Goal: Complete application form

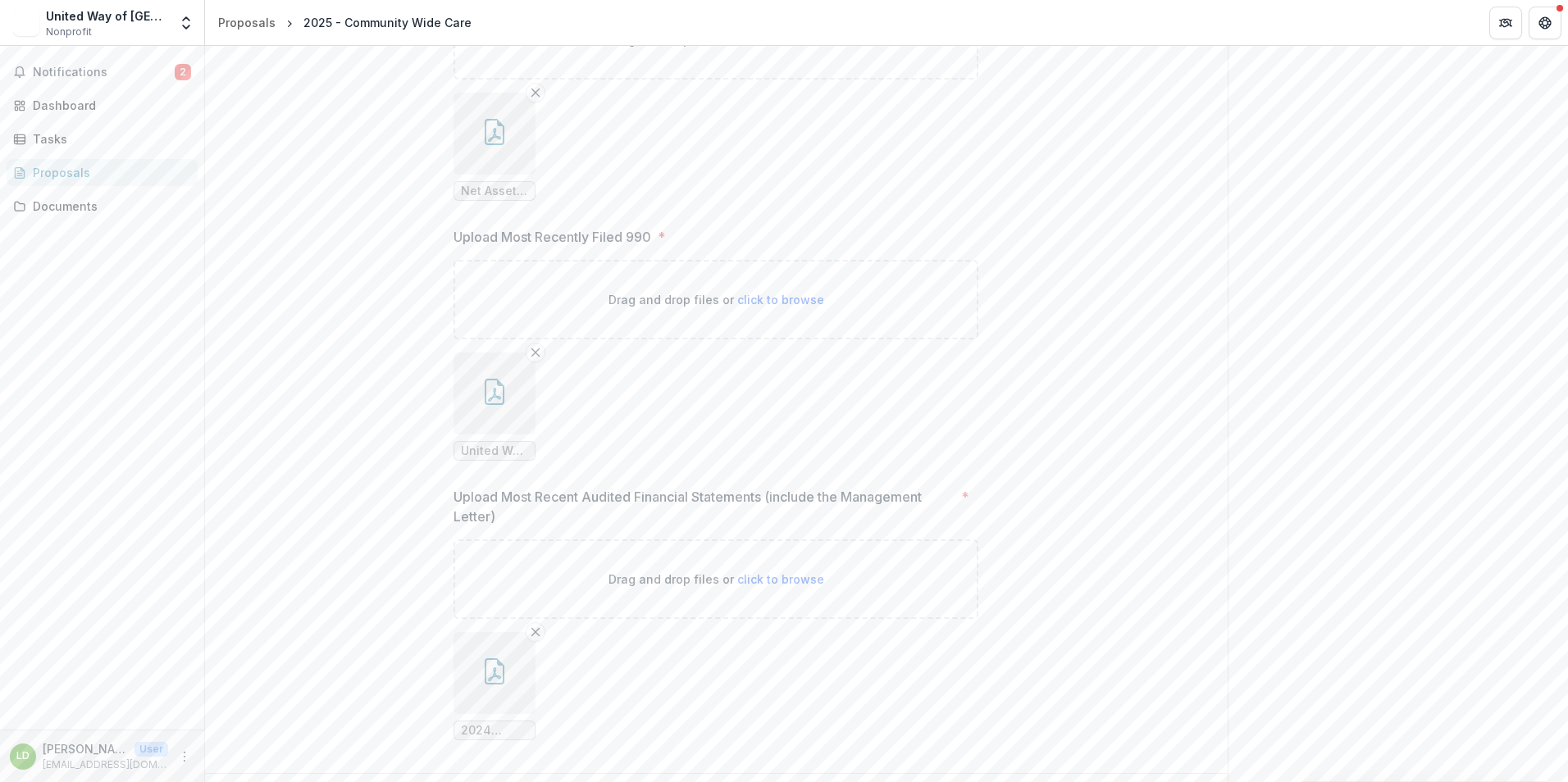
scroll to position [2510, 0]
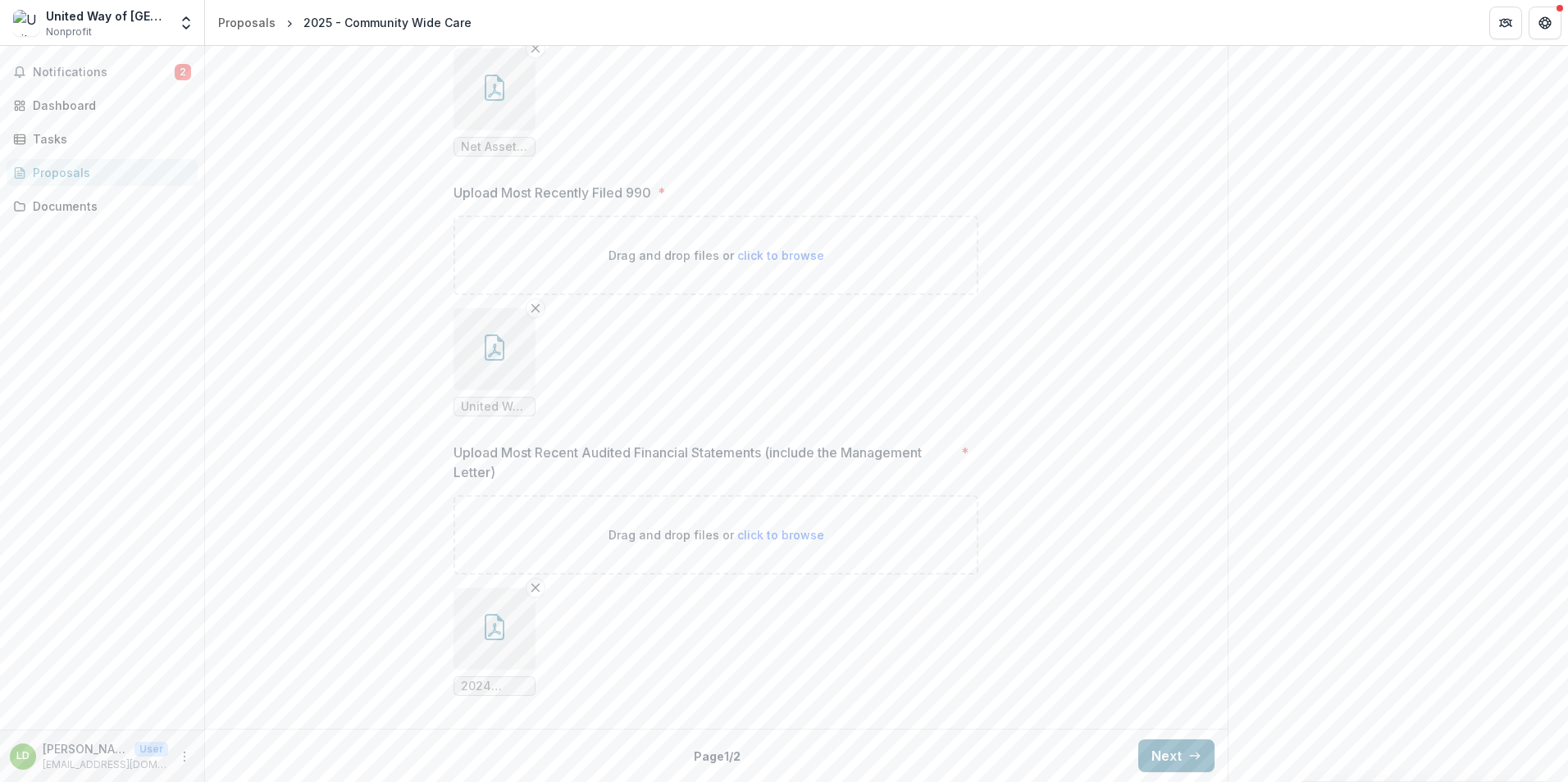
click at [1140, 761] on button "Next" at bounding box center [1177, 756] width 77 height 33
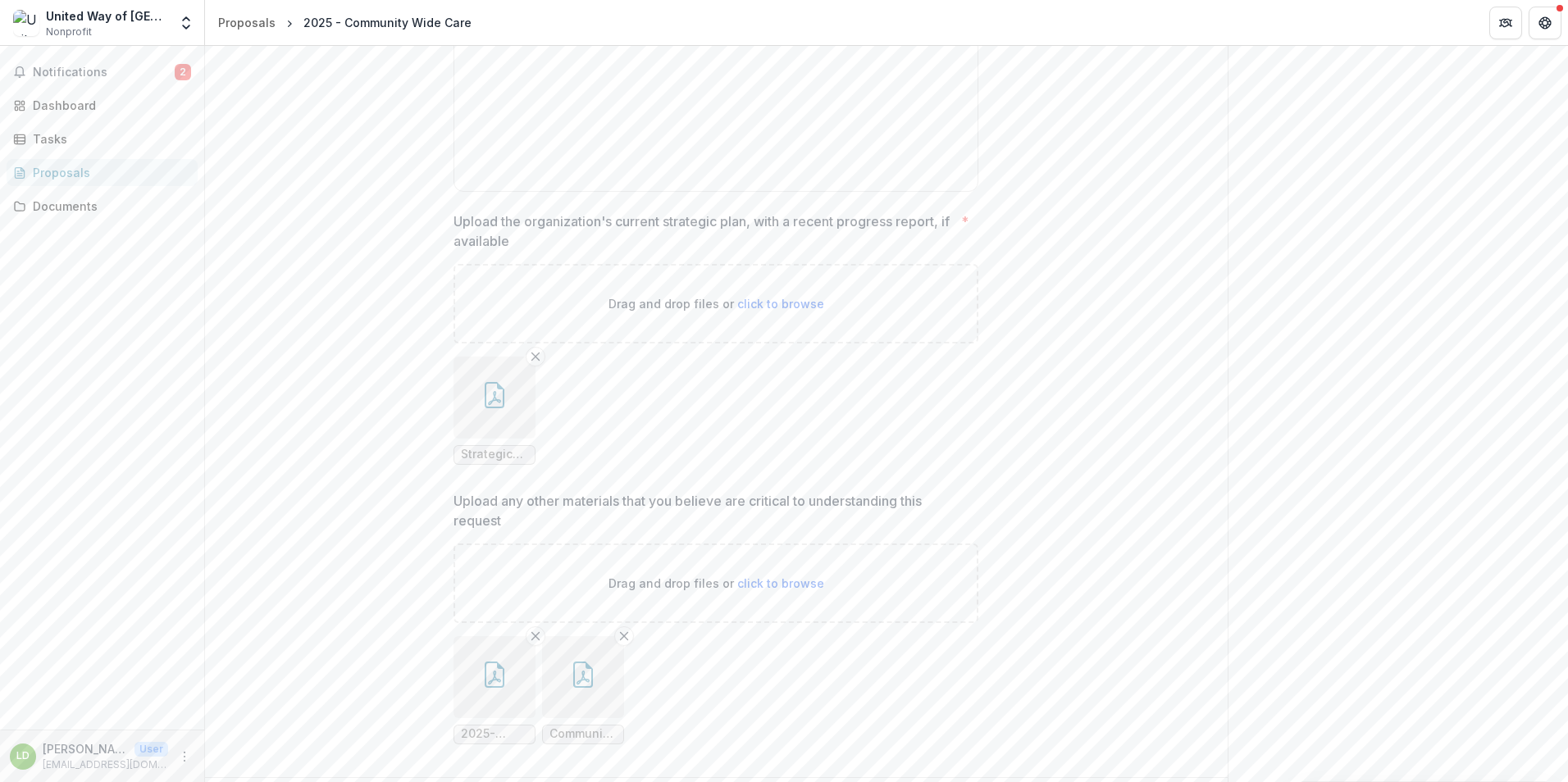
scroll to position [3194, 0]
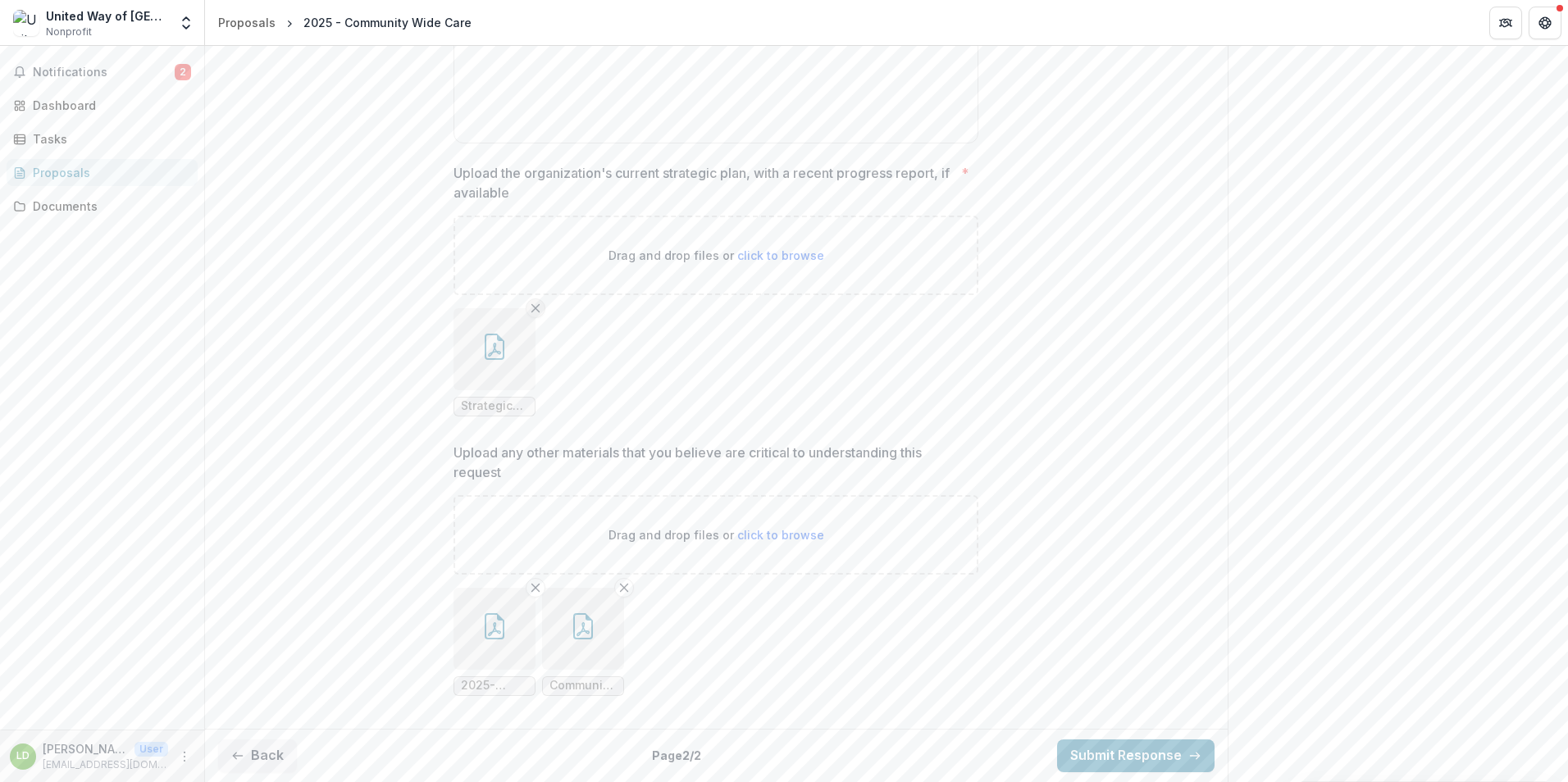
click at [534, 305] on icon "Remove File" at bounding box center [535, 309] width 13 height 13
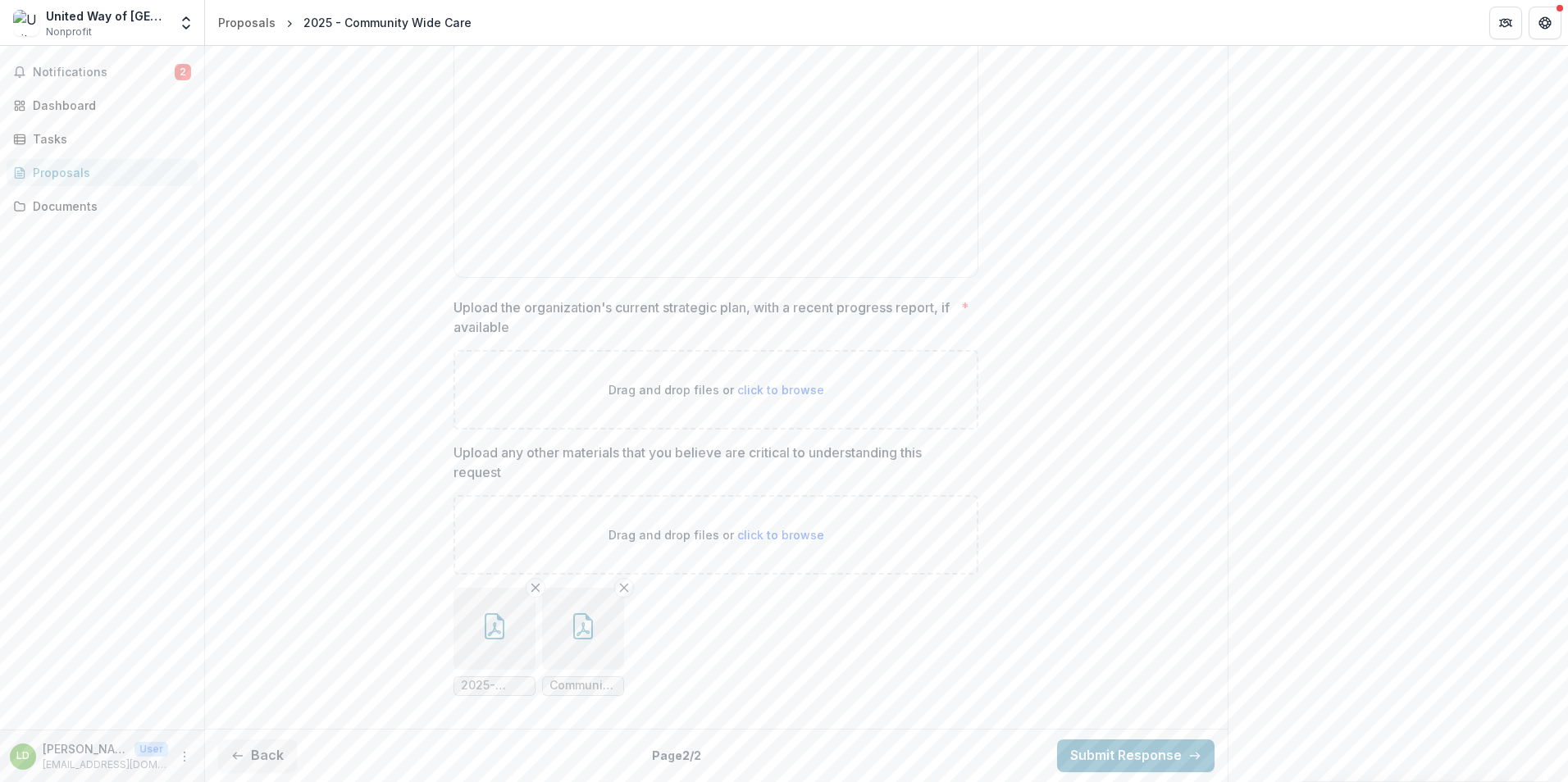
click at [792, 390] on span "click to browse" at bounding box center [780, 389] width 87 height 14
type input "**********"
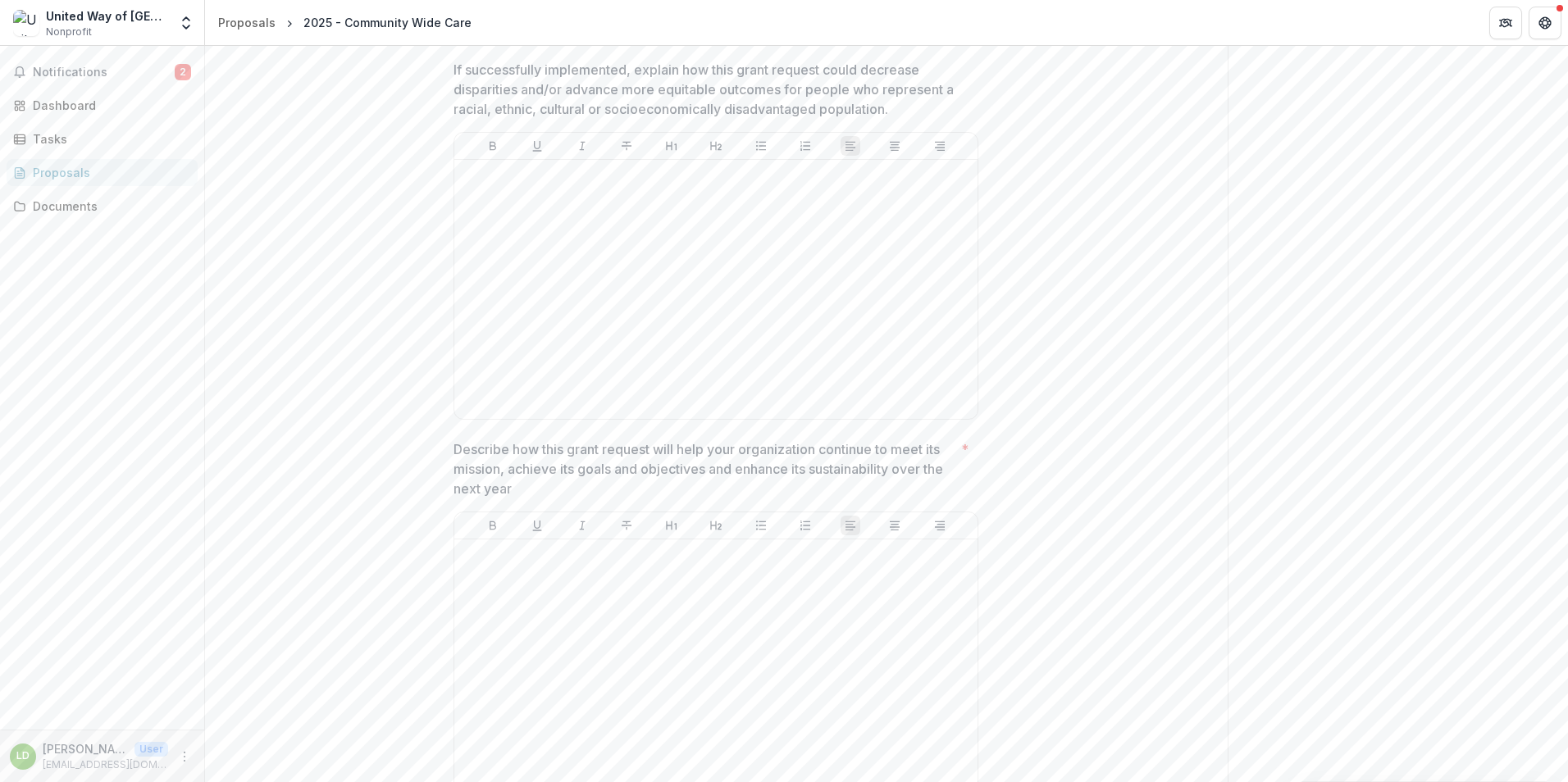
scroll to position [2456, 0]
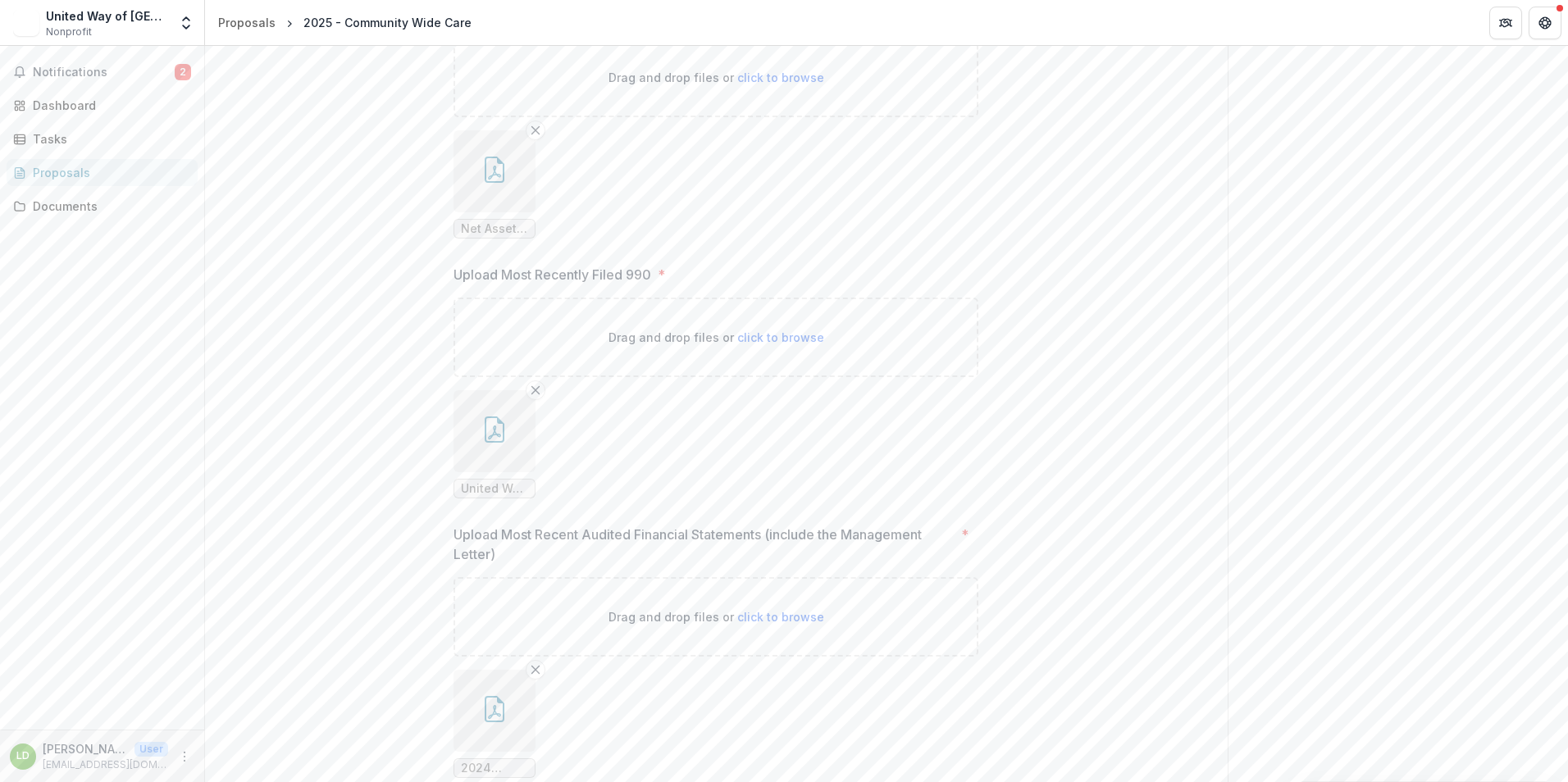
scroll to position [2510, 0]
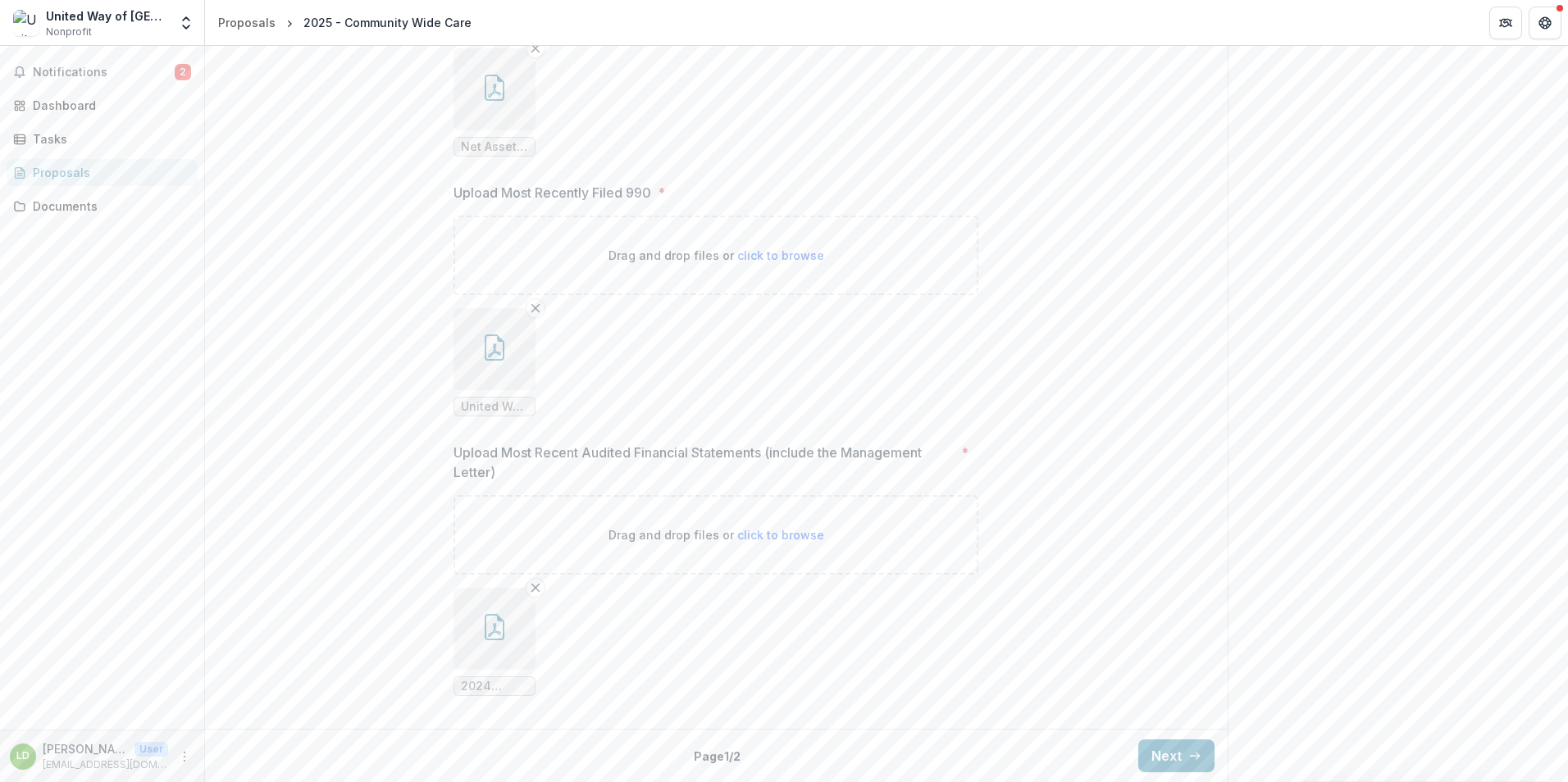
click at [500, 630] on icon "button" at bounding box center [495, 628] width 26 height 26
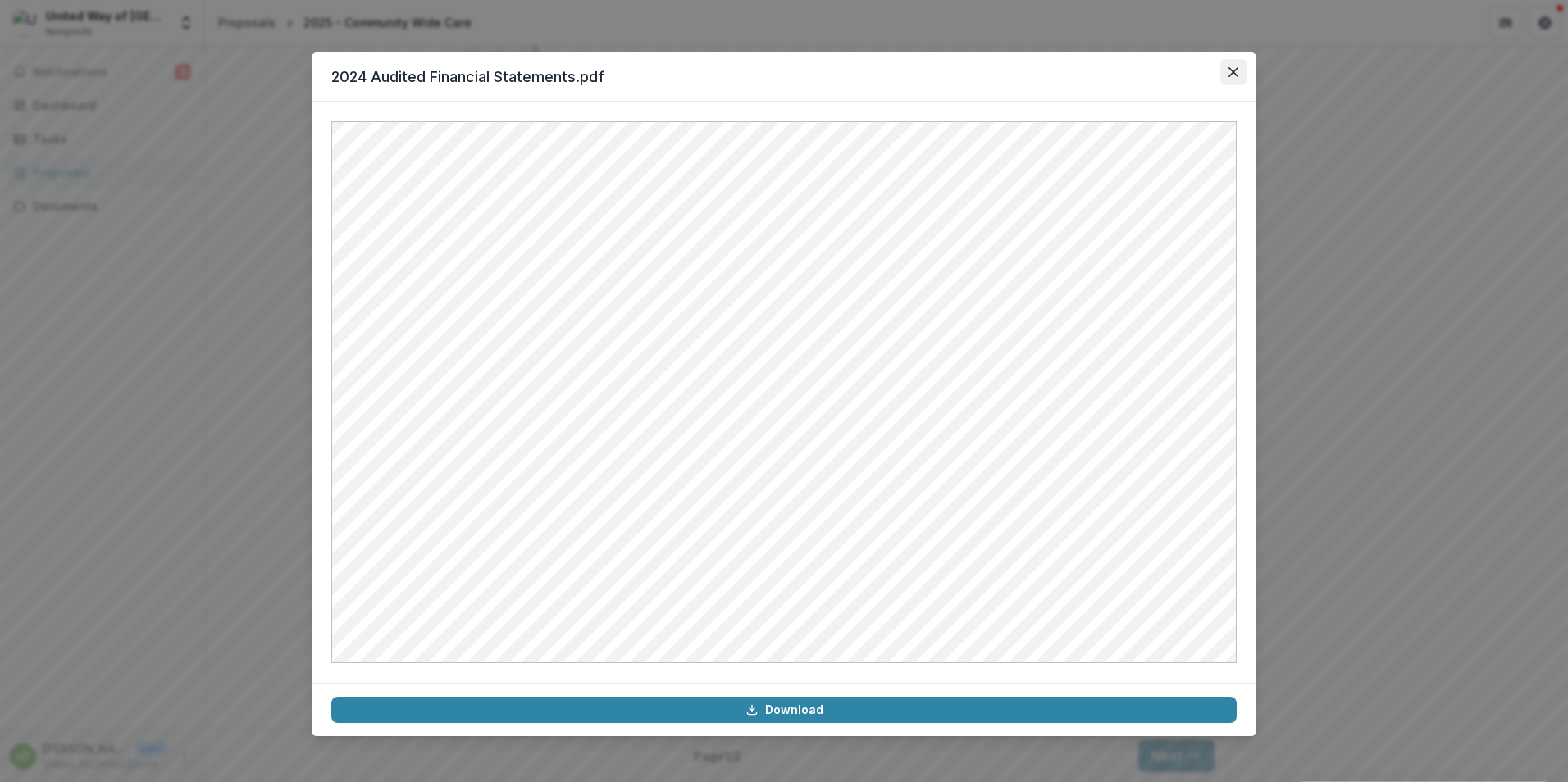
click at [1242, 61] on button "Close" at bounding box center [1233, 72] width 26 height 26
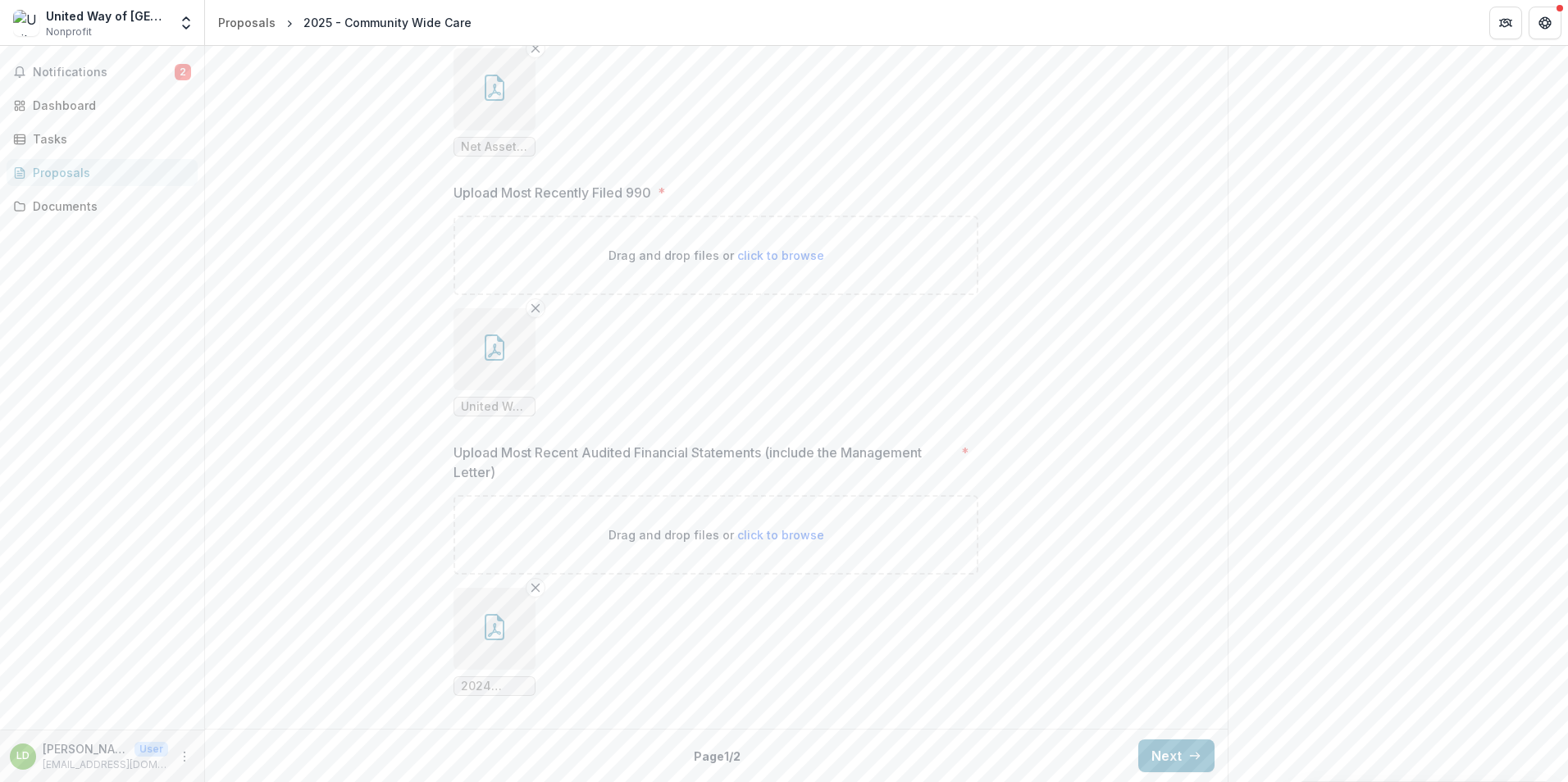
drag, startPoint x: 1178, startPoint y: 762, endPoint x: 1171, endPoint y: 757, distance: 8.6
click at [1177, 761] on button "Next" at bounding box center [1177, 756] width 77 height 33
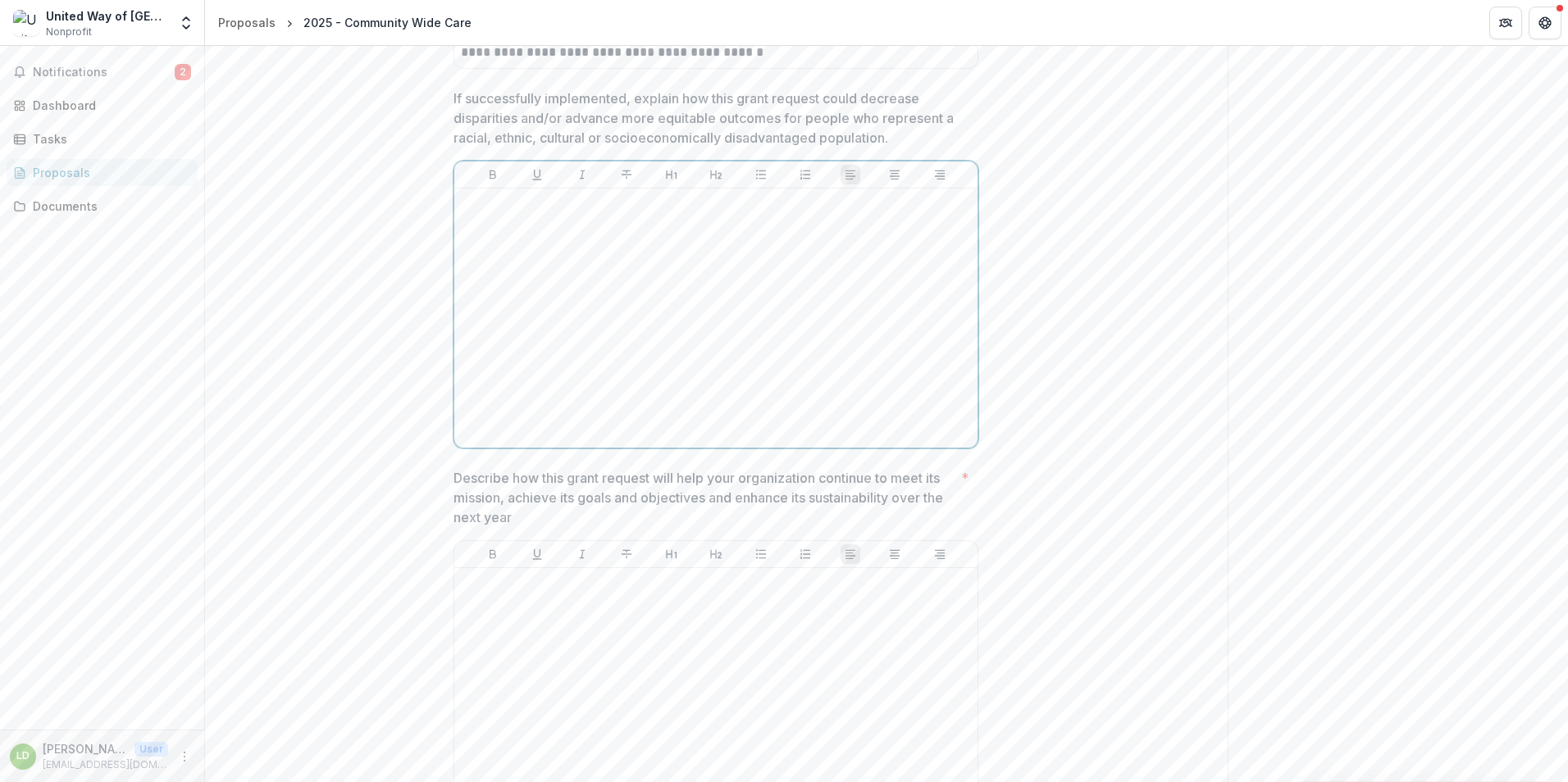
click at [595, 379] on div at bounding box center [716, 318] width 510 height 246
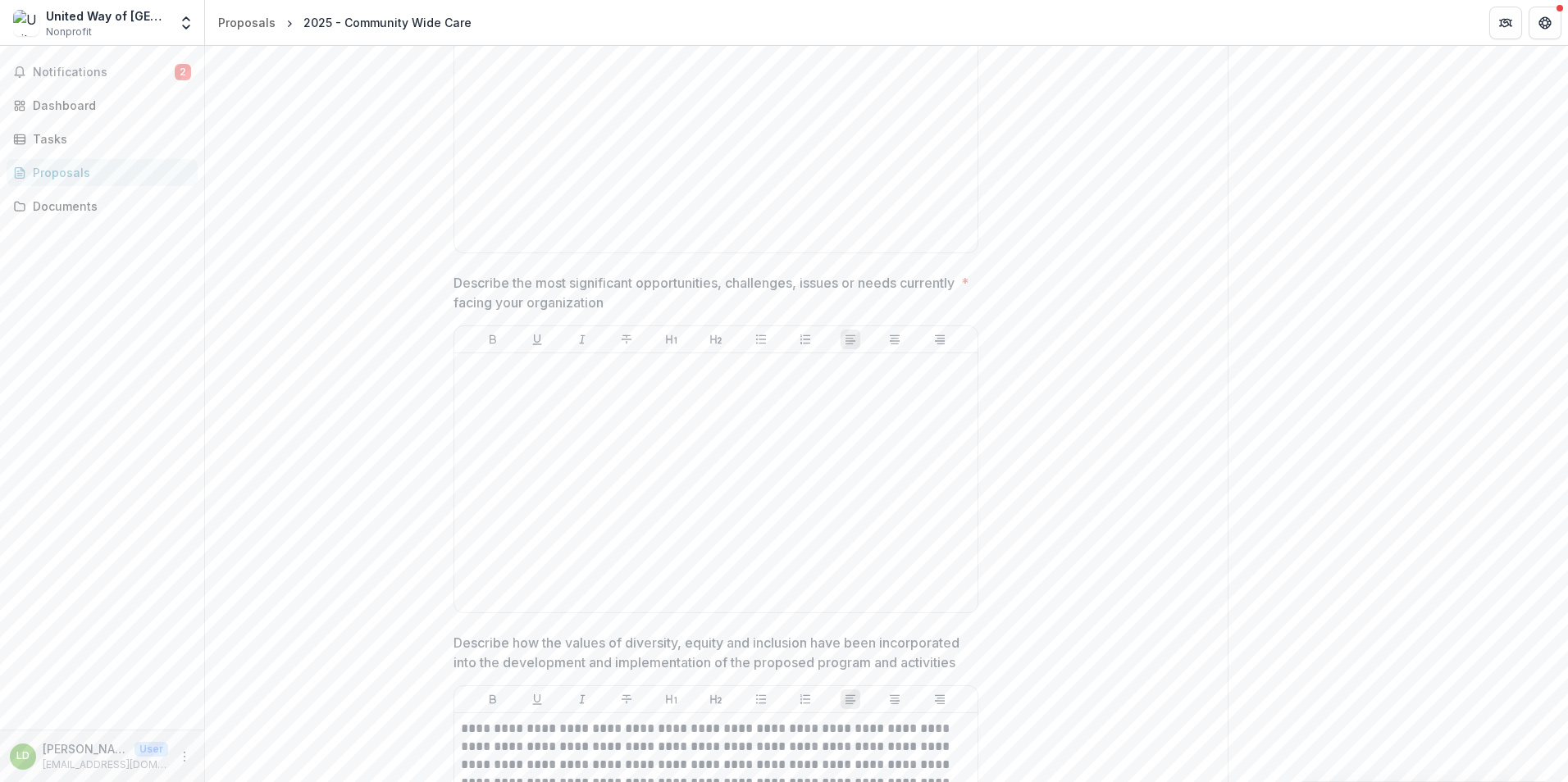
scroll to position [1280, 0]
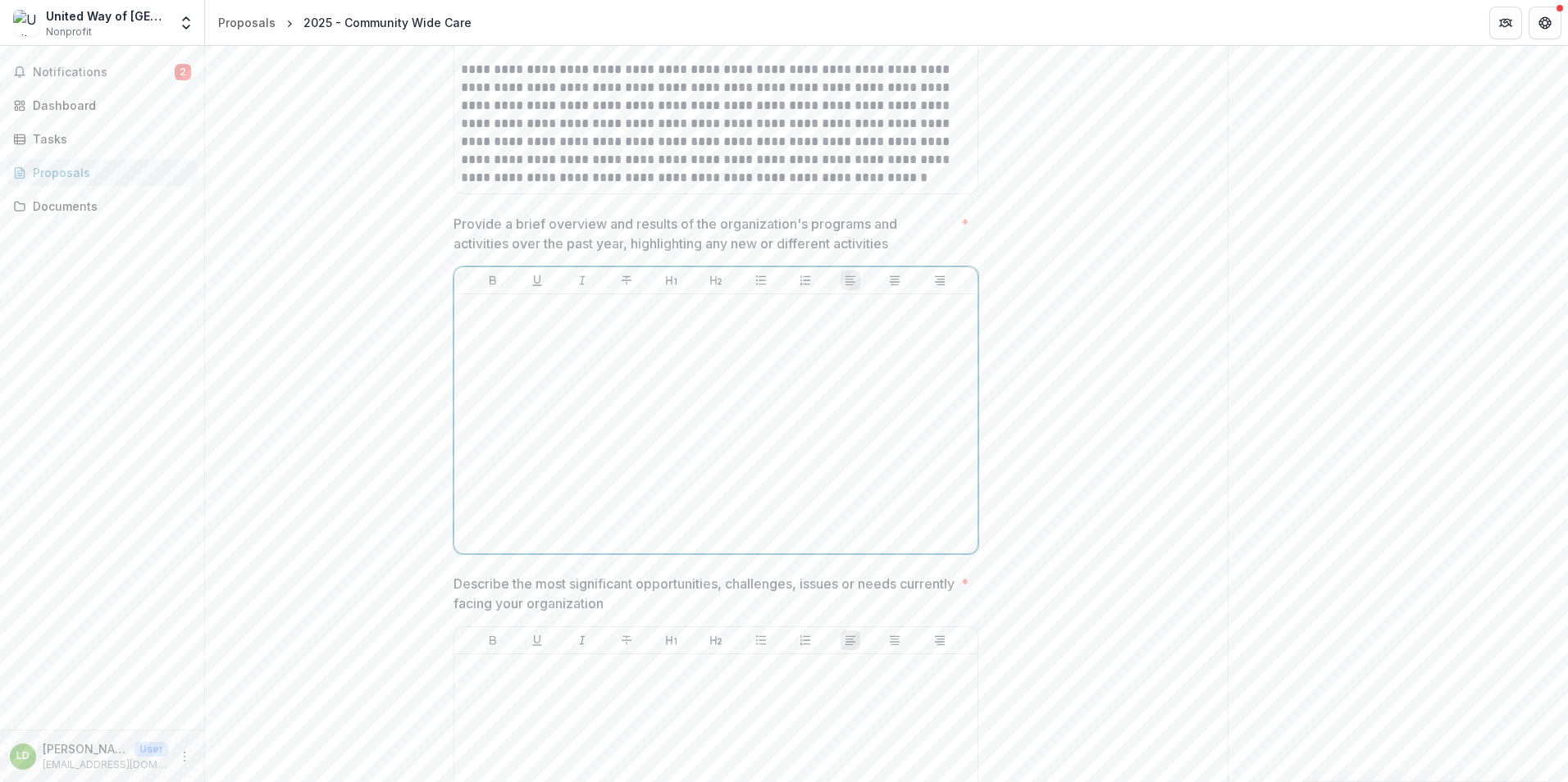
click at [488, 310] on p at bounding box center [716, 310] width 510 height 18
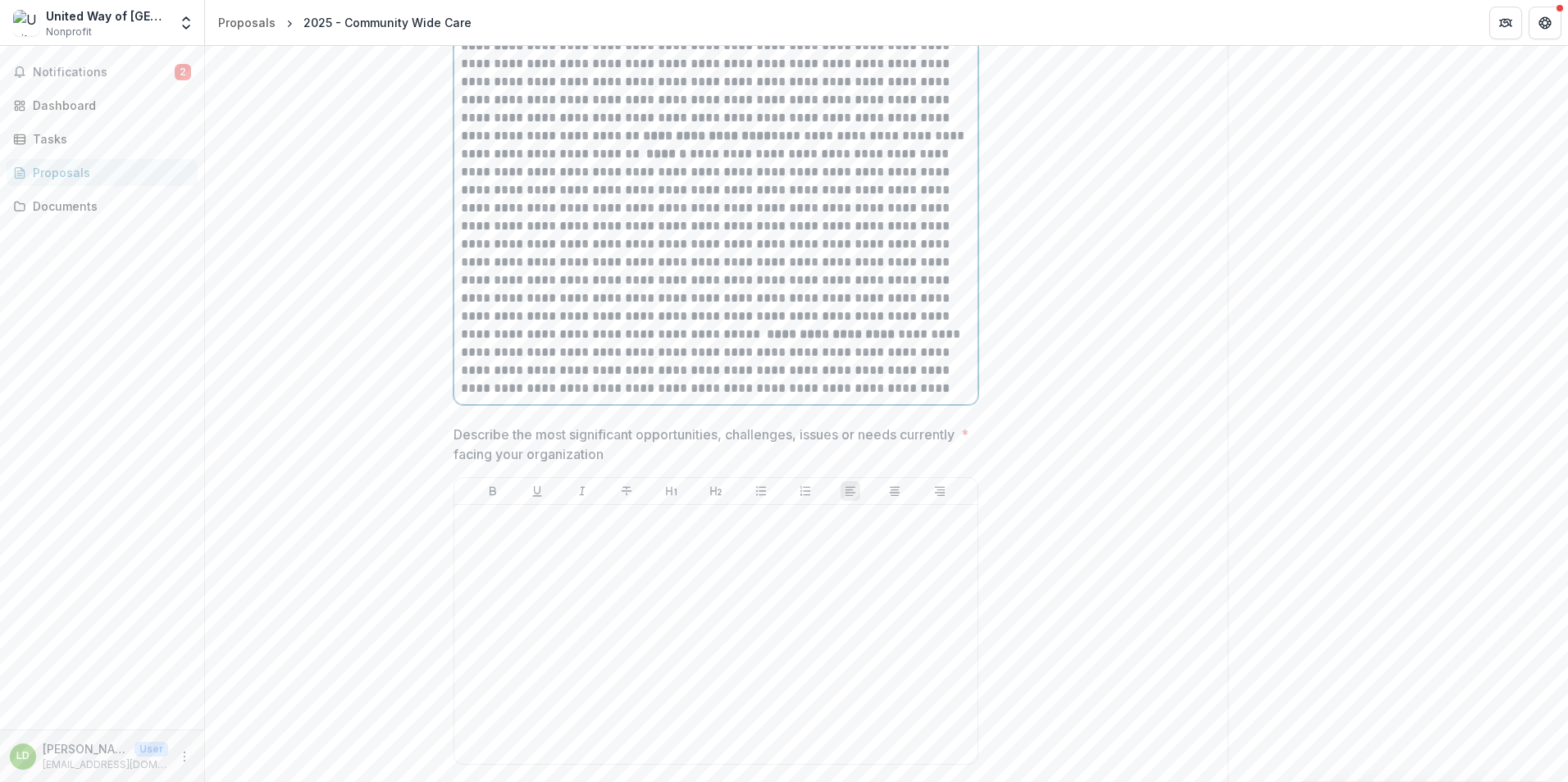
scroll to position [1807, 0]
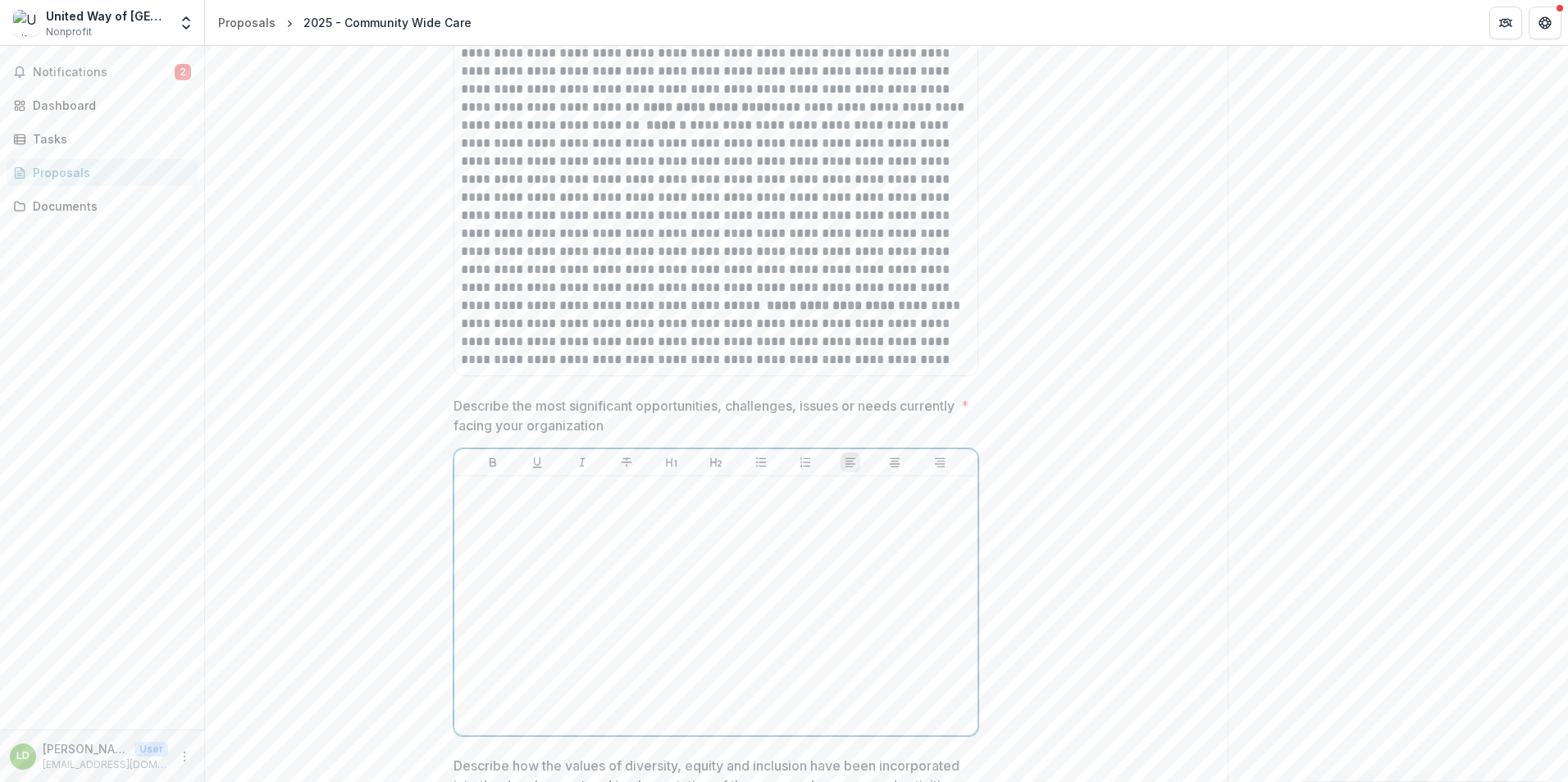
click at [473, 490] on p at bounding box center [716, 491] width 510 height 18
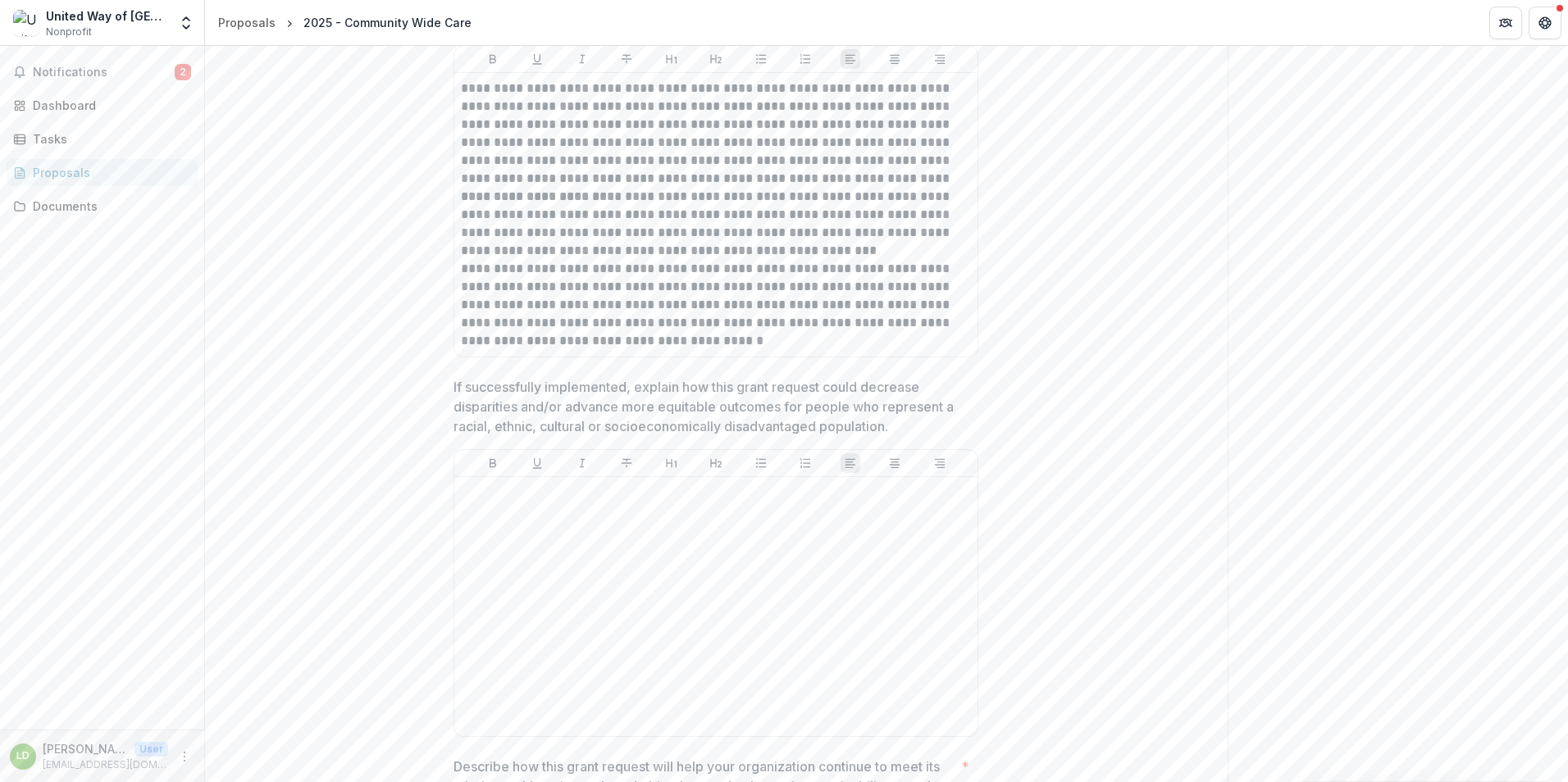
scroll to position [2756, 0]
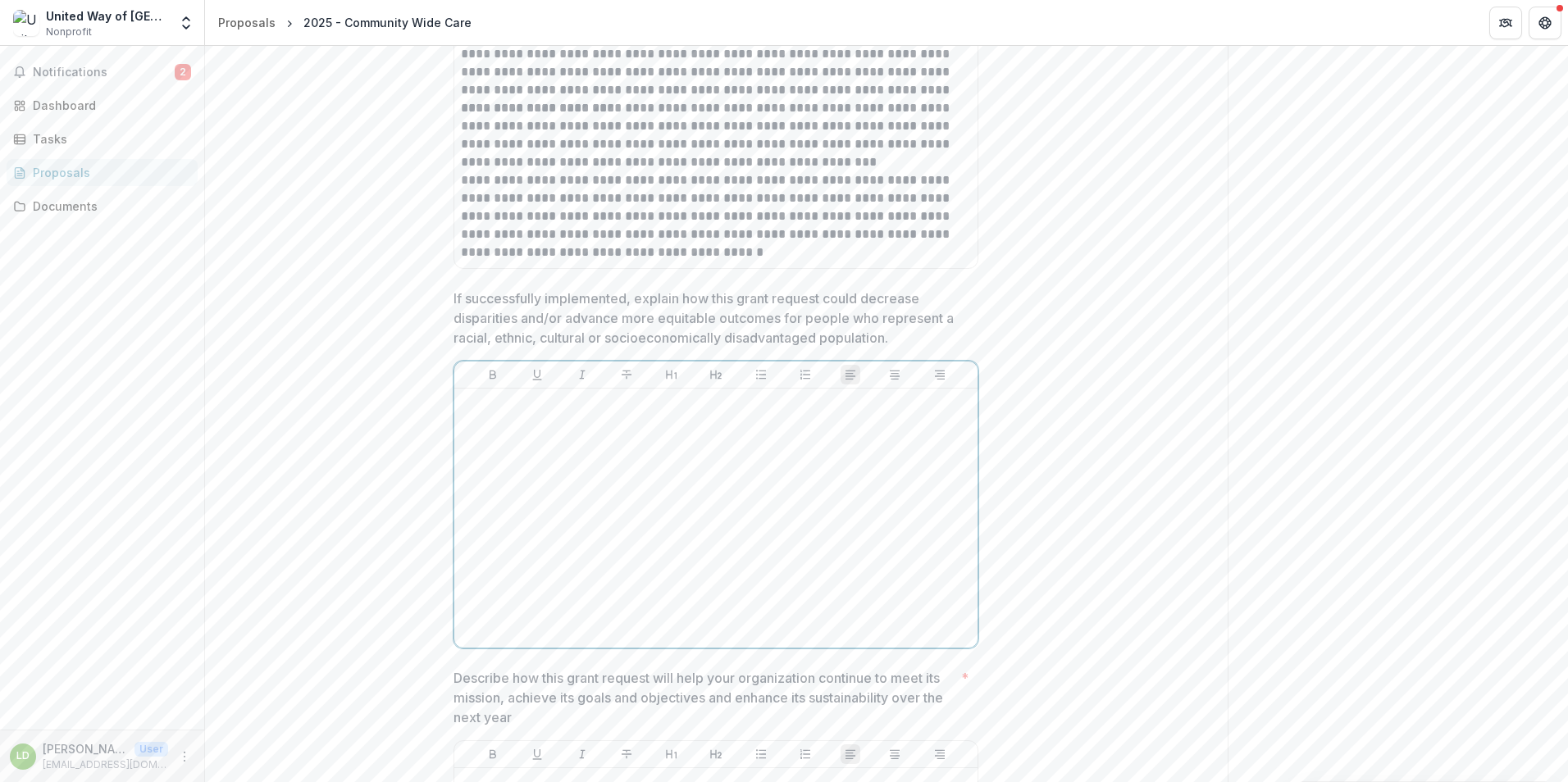
click at [501, 415] on div at bounding box center [716, 518] width 510 height 246
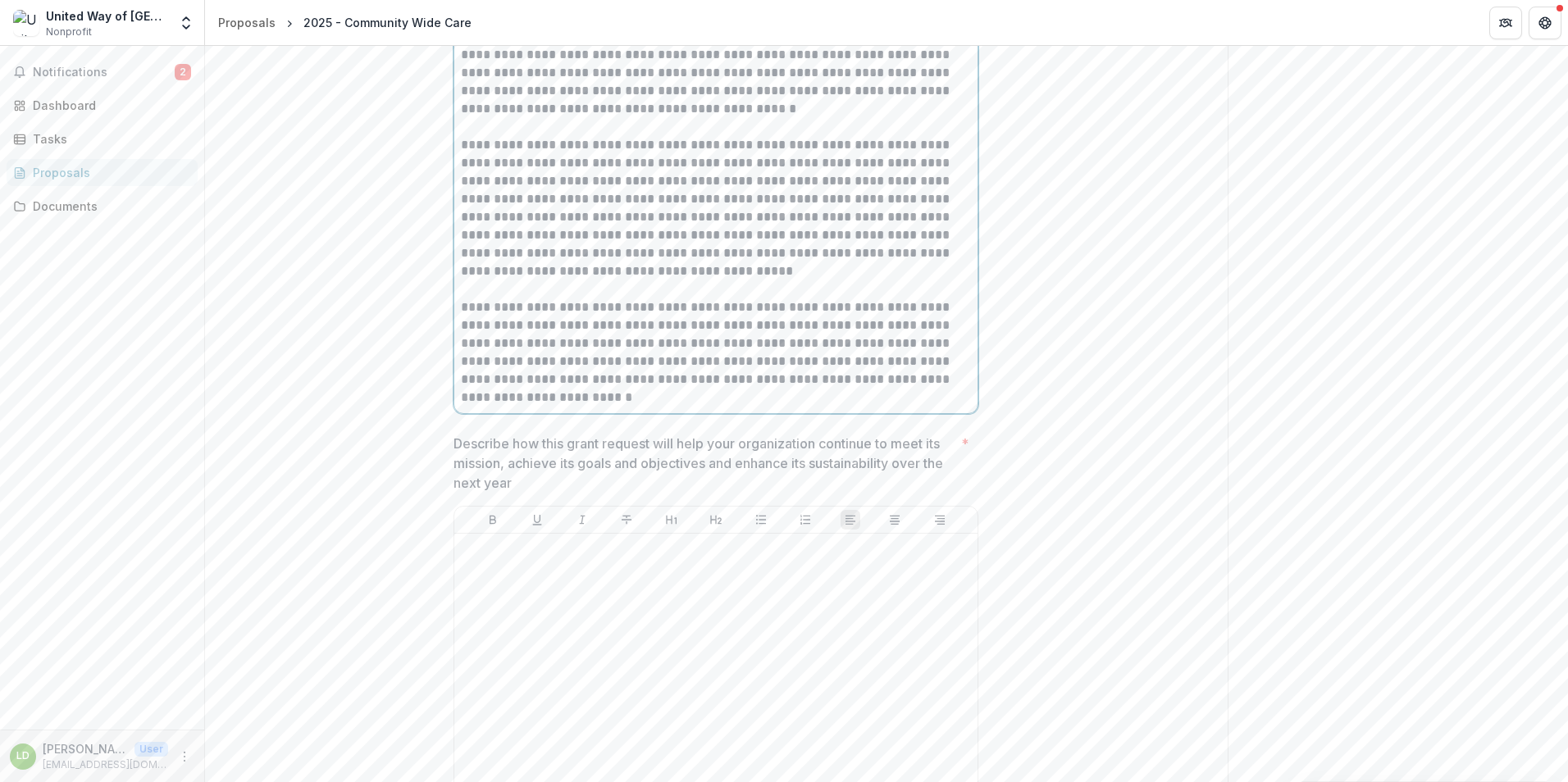
scroll to position [3378, 0]
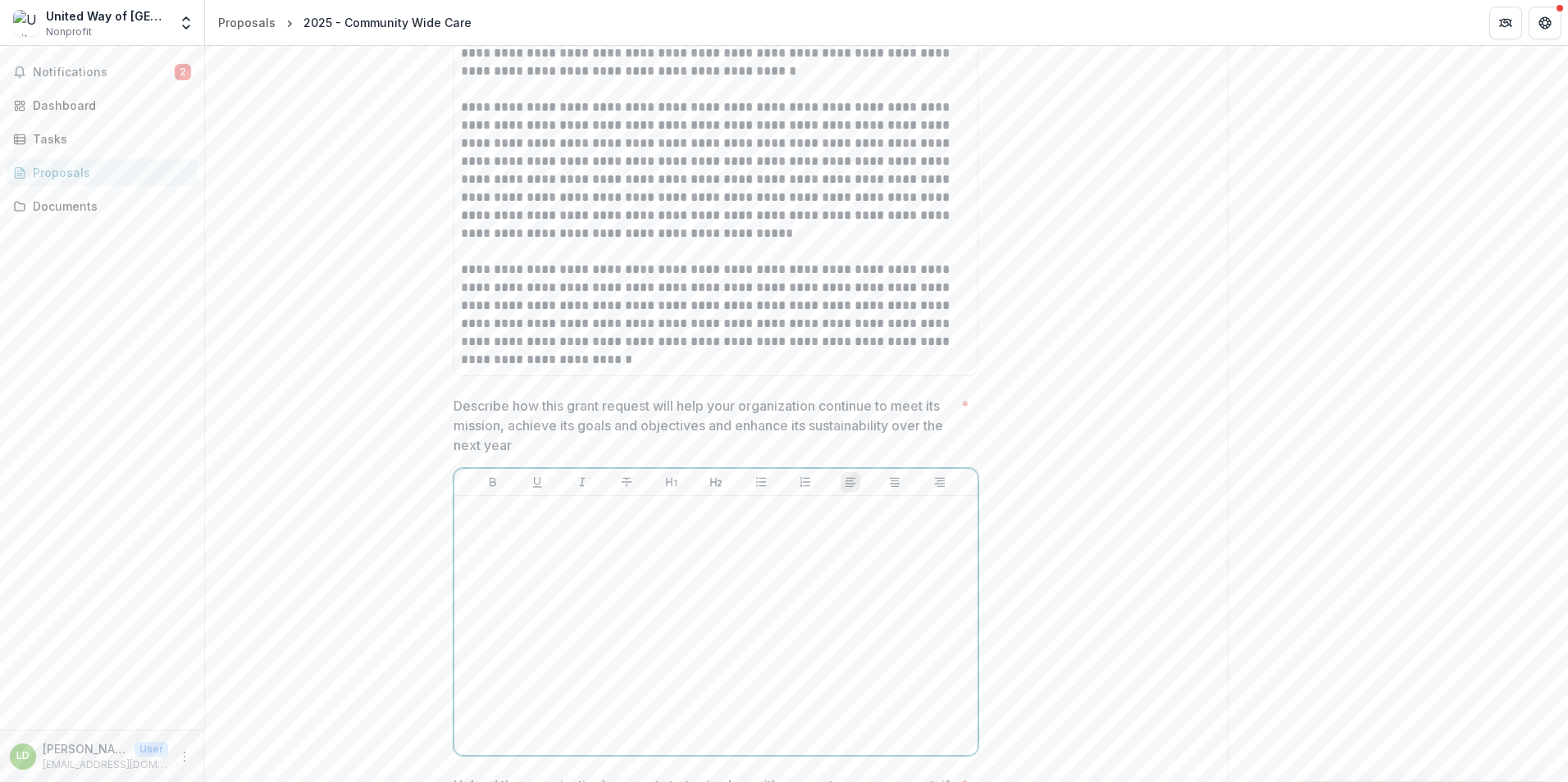
click at [487, 529] on div at bounding box center [716, 625] width 510 height 246
click at [494, 535] on div at bounding box center [716, 625] width 510 height 246
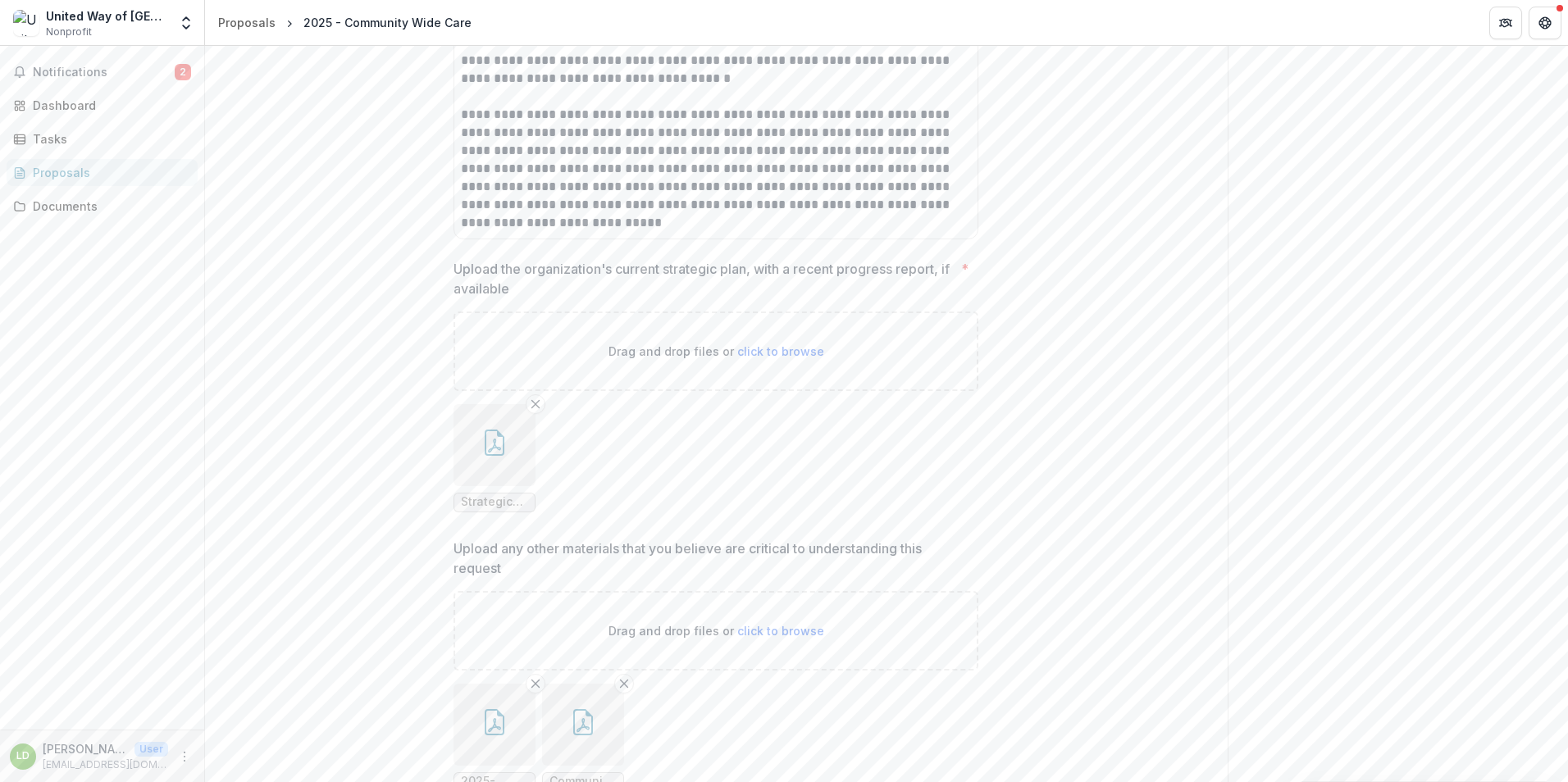
scroll to position [4033, 0]
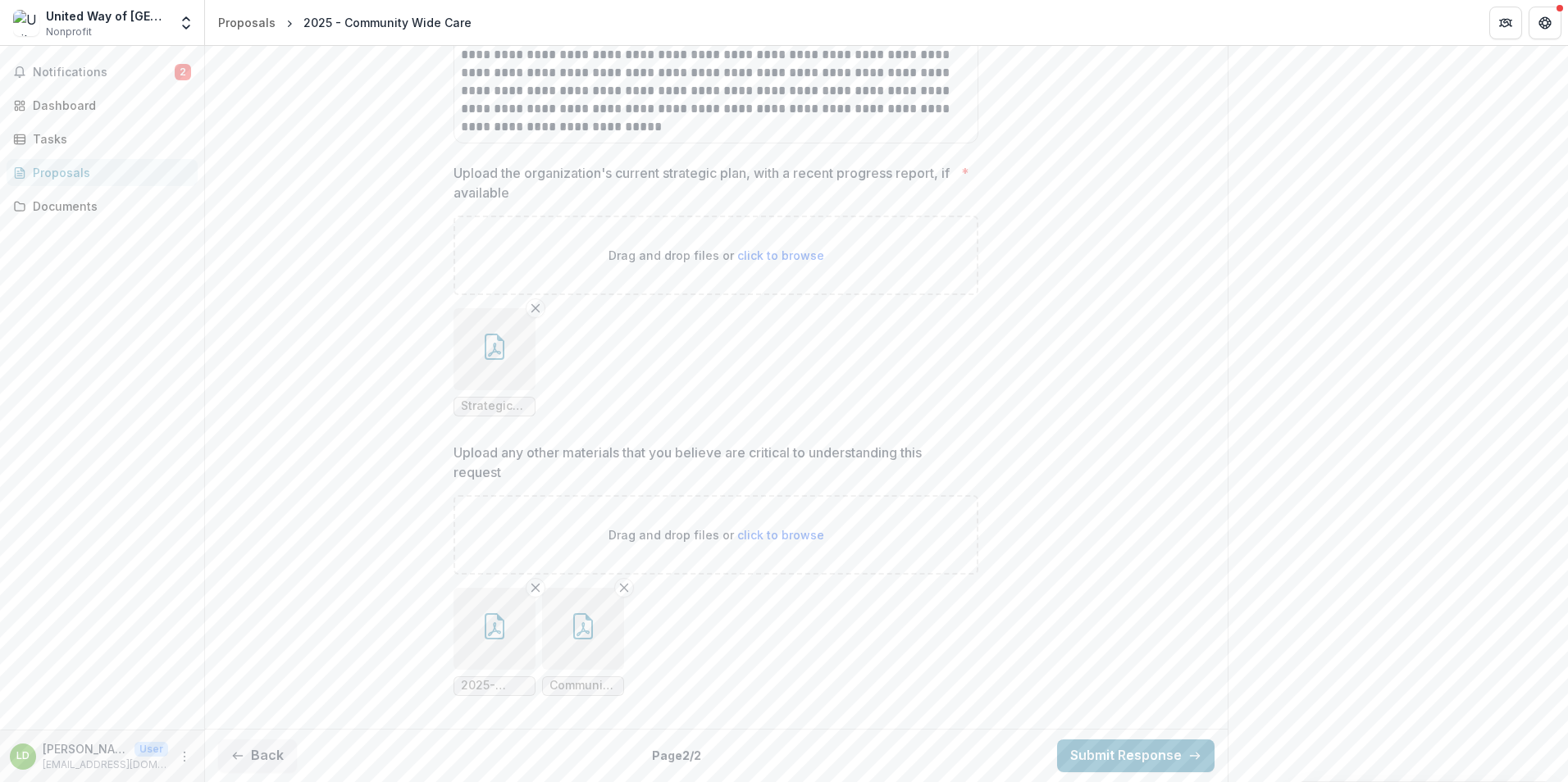
click at [496, 634] on icon "button" at bounding box center [495, 627] width 26 height 26
click at [495, 634] on div "Loading..." at bounding box center [784, 392] width 893 height 534
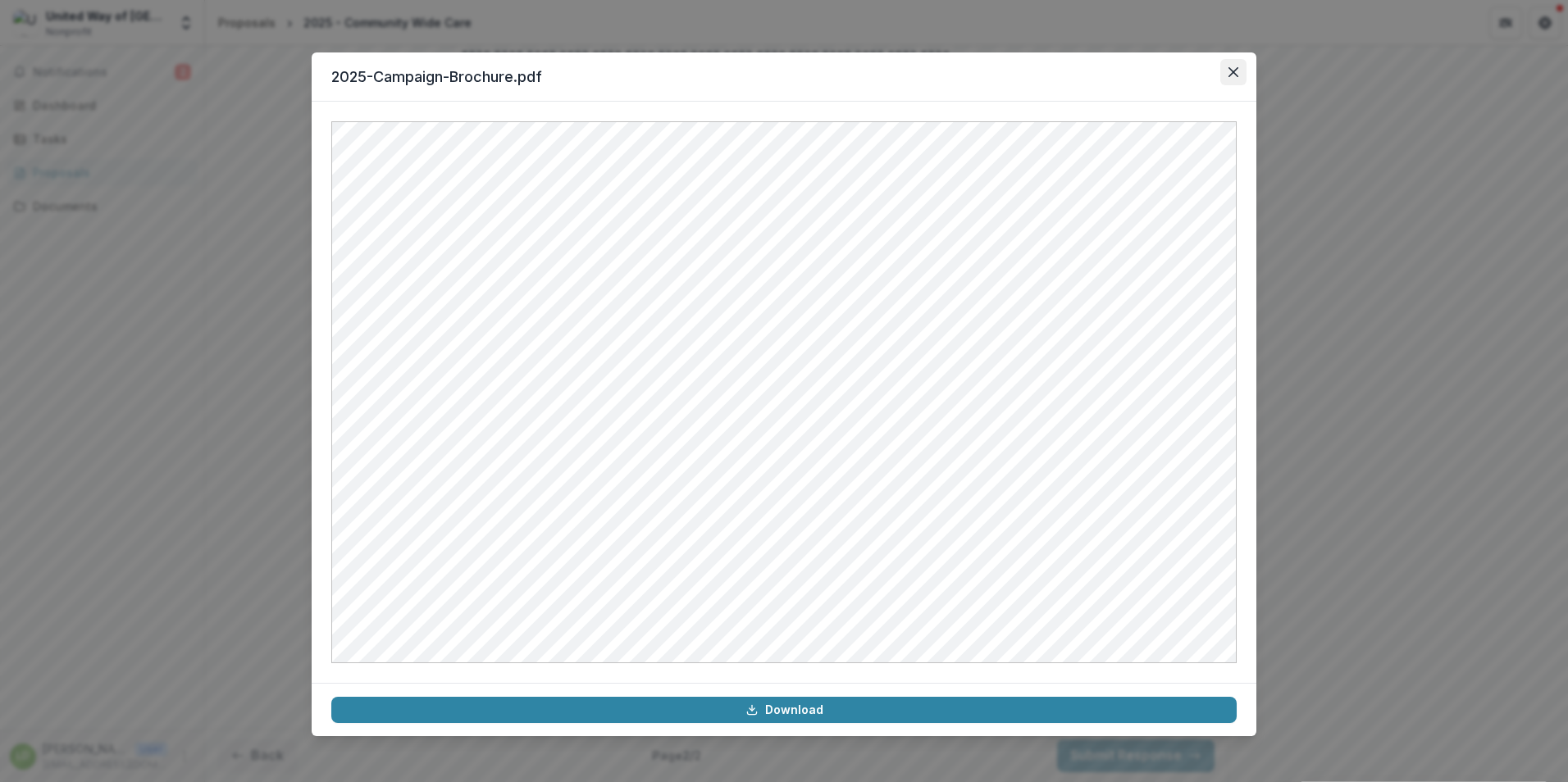
click at [1227, 76] on button "Close" at bounding box center [1233, 72] width 26 height 26
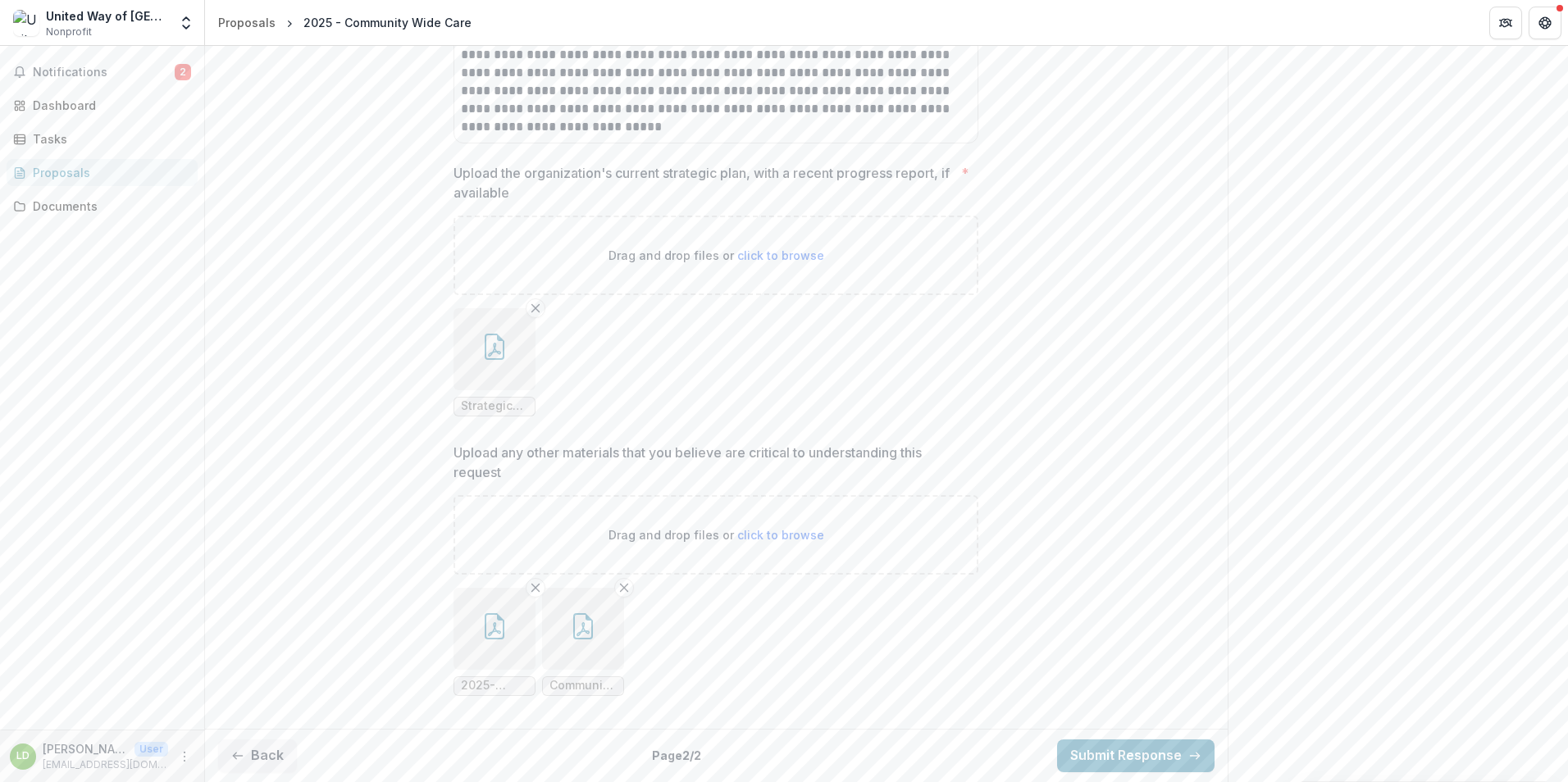
click at [574, 622] on icon "button" at bounding box center [583, 627] width 26 height 26
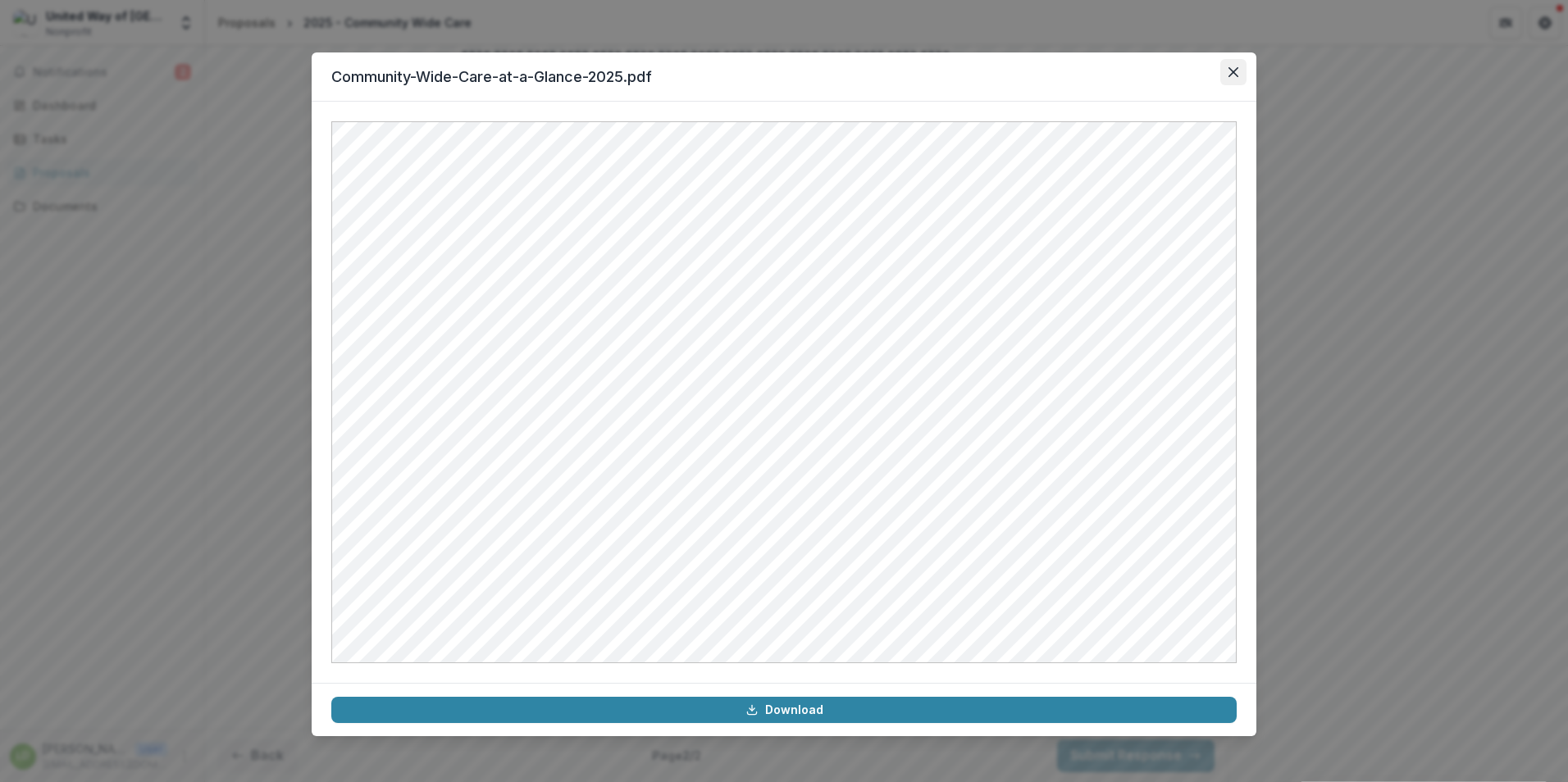
click at [1238, 76] on icon "Close" at bounding box center [1233, 72] width 10 height 10
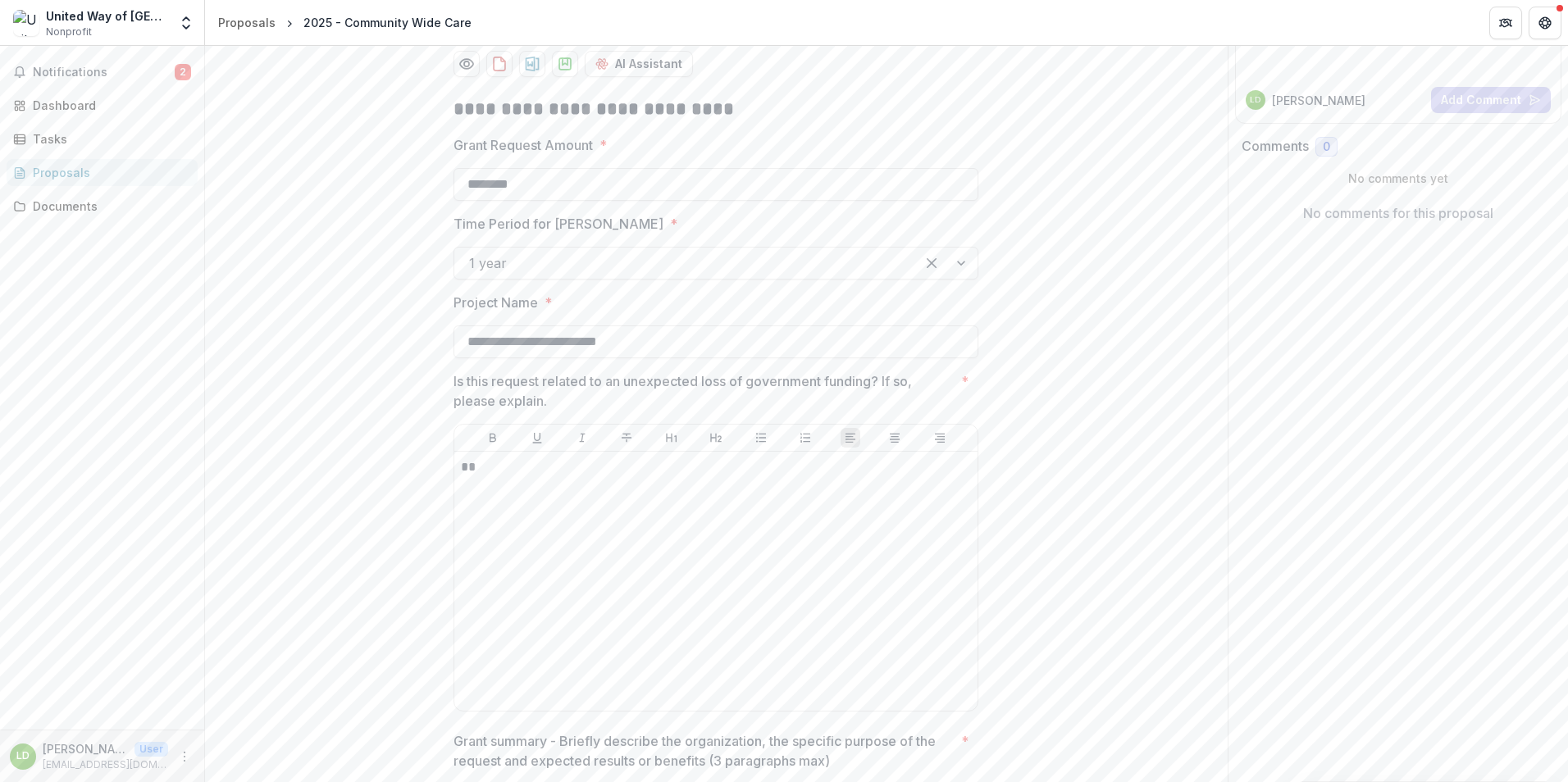
scroll to position [179, 0]
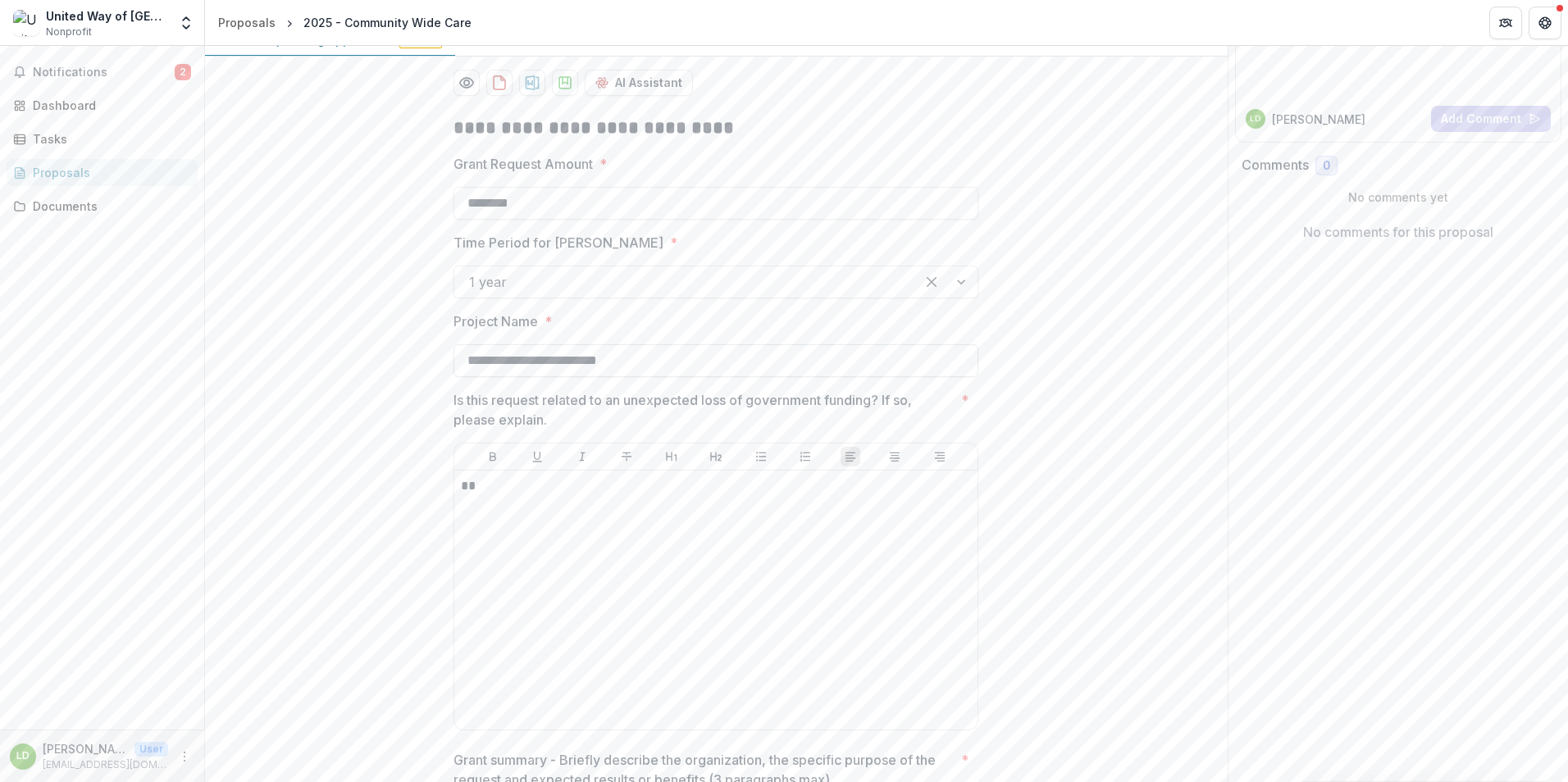
click at [495, 360] on input "**********" at bounding box center [716, 360] width 525 height 33
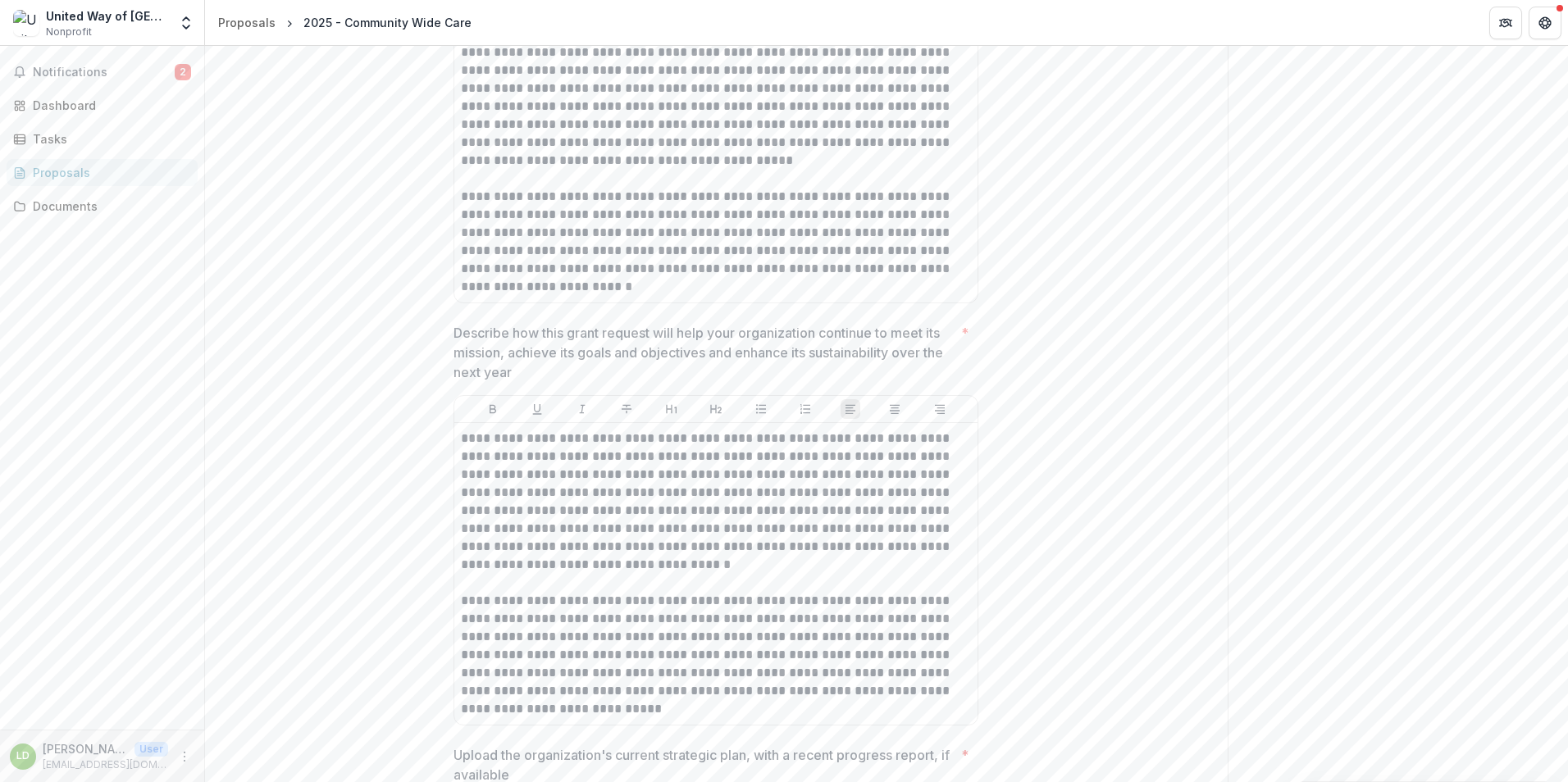
scroll to position [3459, 0]
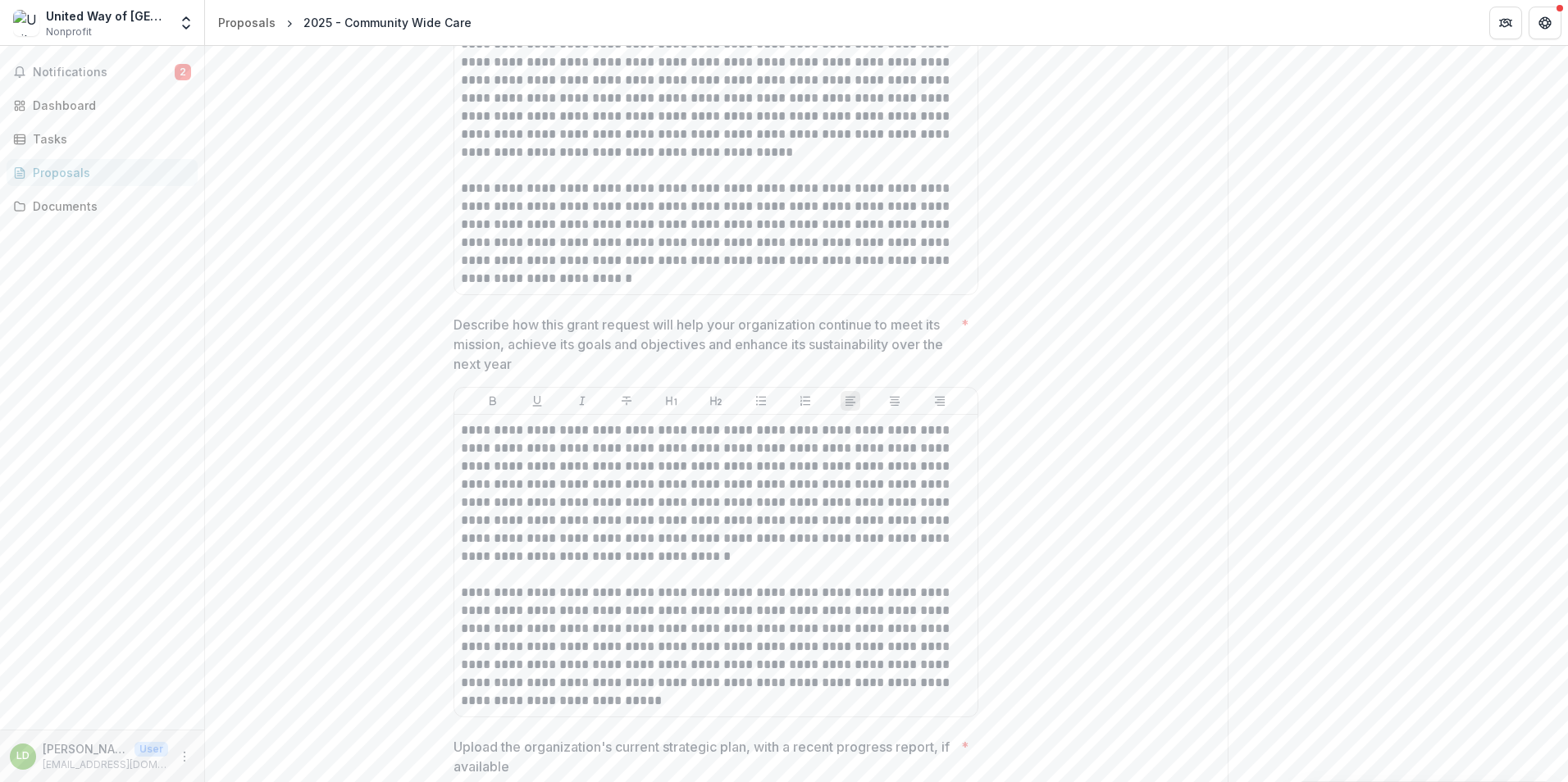
type input "**********"
